Goal: Task Accomplishment & Management: Manage account settings

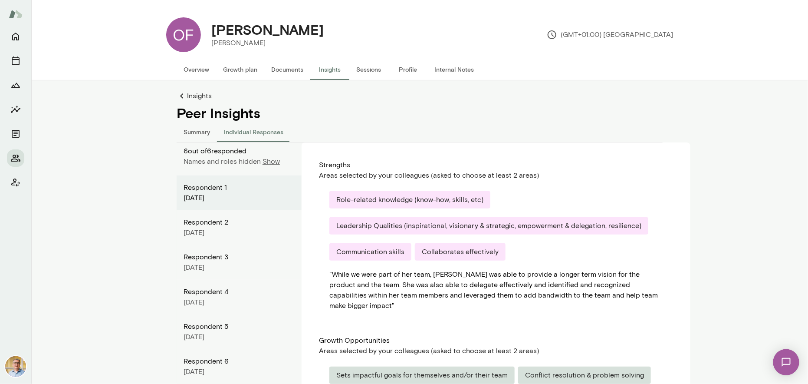
scroll to position [91, 0]
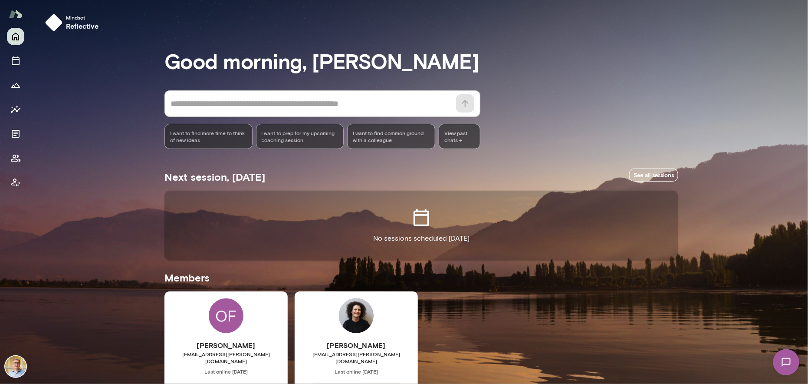
click at [19, 366] on img at bounding box center [15, 366] width 21 height 21
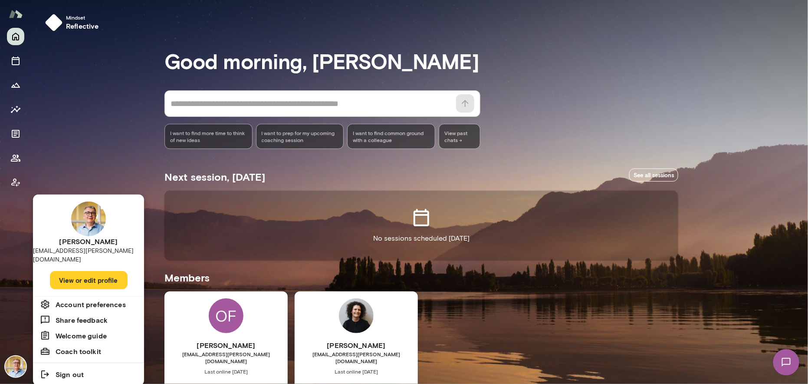
click at [83, 271] on button "View or edit profile" at bounding box center [89, 280] width 78 height 18
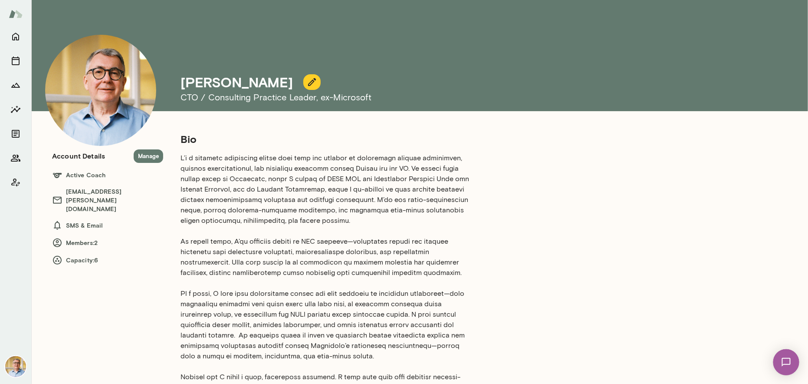
click at [307, 82] on icon "button" at bounding box center [312, 82] width 10 height 10
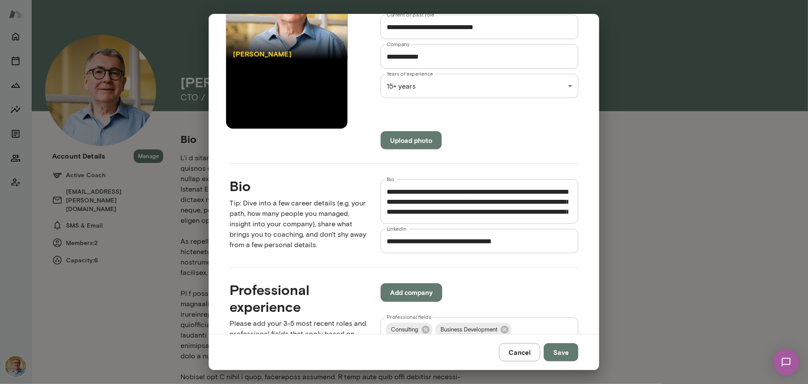
scroll to position [130, 0]
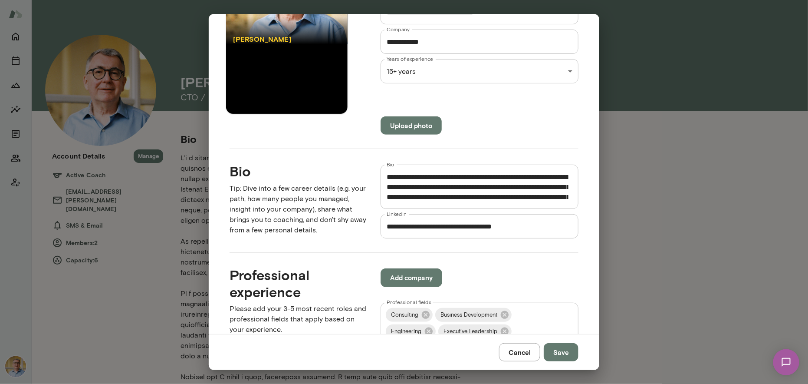
click at [410, 175] on textarea "Bio" at bounding box center [478, 187] width 182 height 30
